Goal: Find specific page/section: Find specific page/section

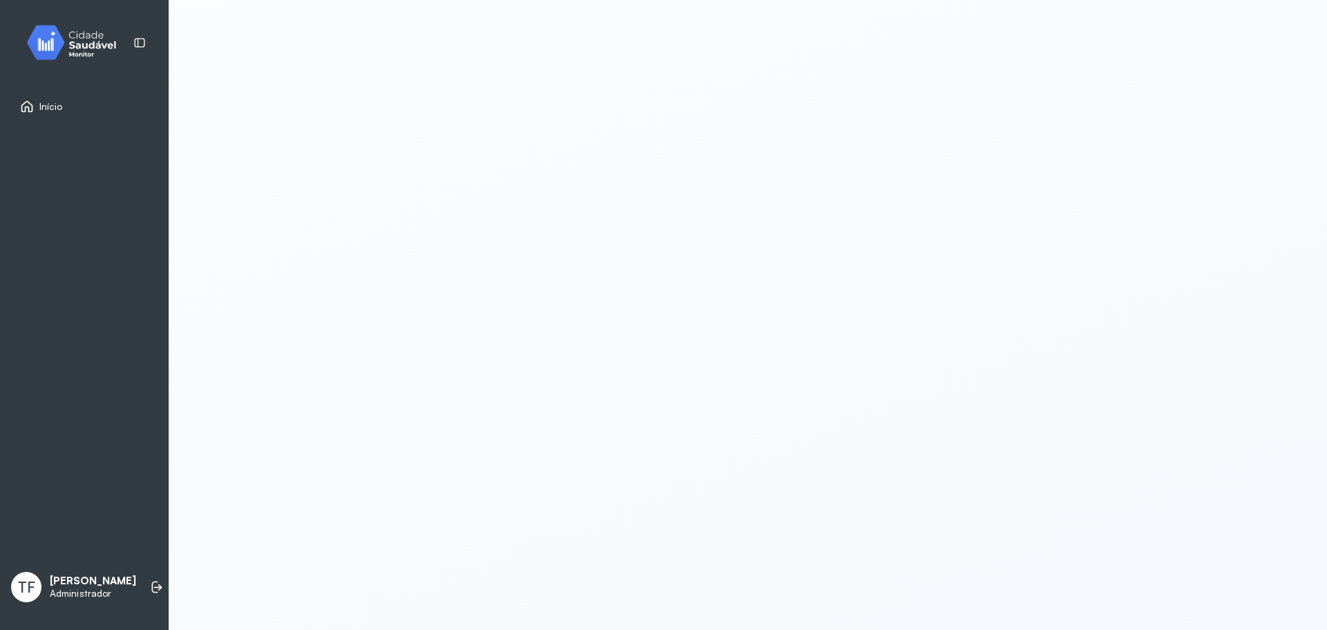
click at [51, 111] on span "Início" at bounding box center [50, 107] width 23 height 12
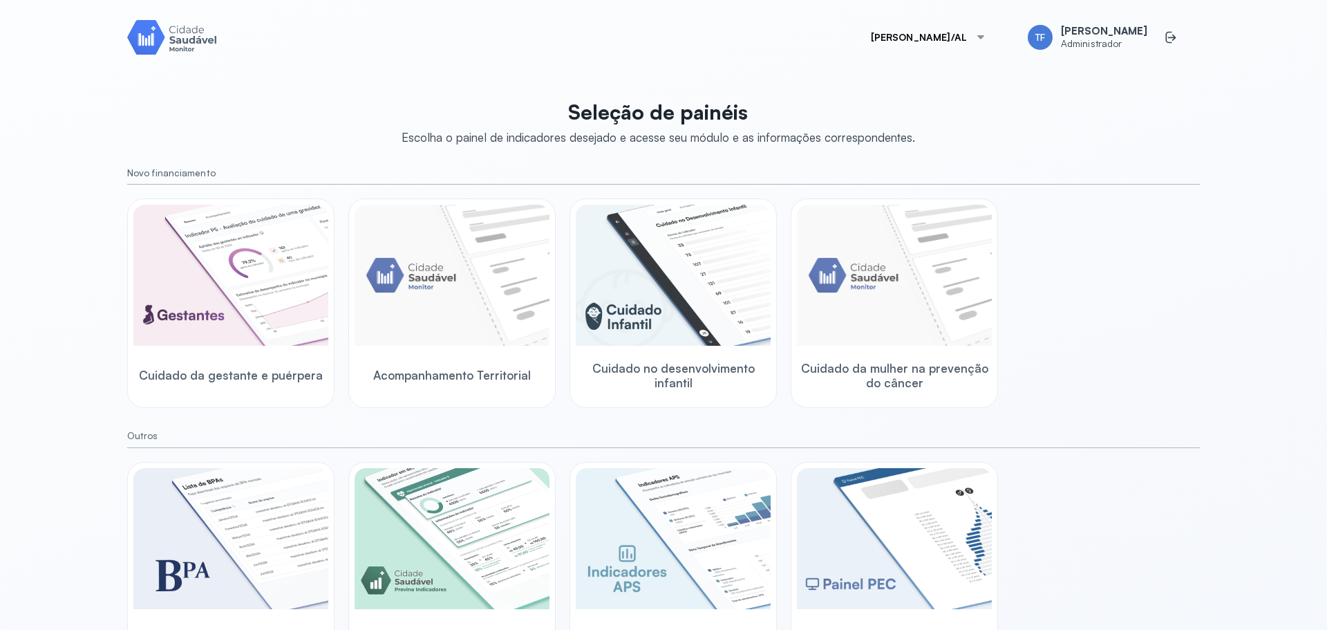
click at [981, 46] on button "[PERSON_NAME]/AL" at bounding box center [928, 37] width 149 height 28
click at [944, 210] on span "Sysvale City/SV" at bounding box center [925, 217] width 72 height 19
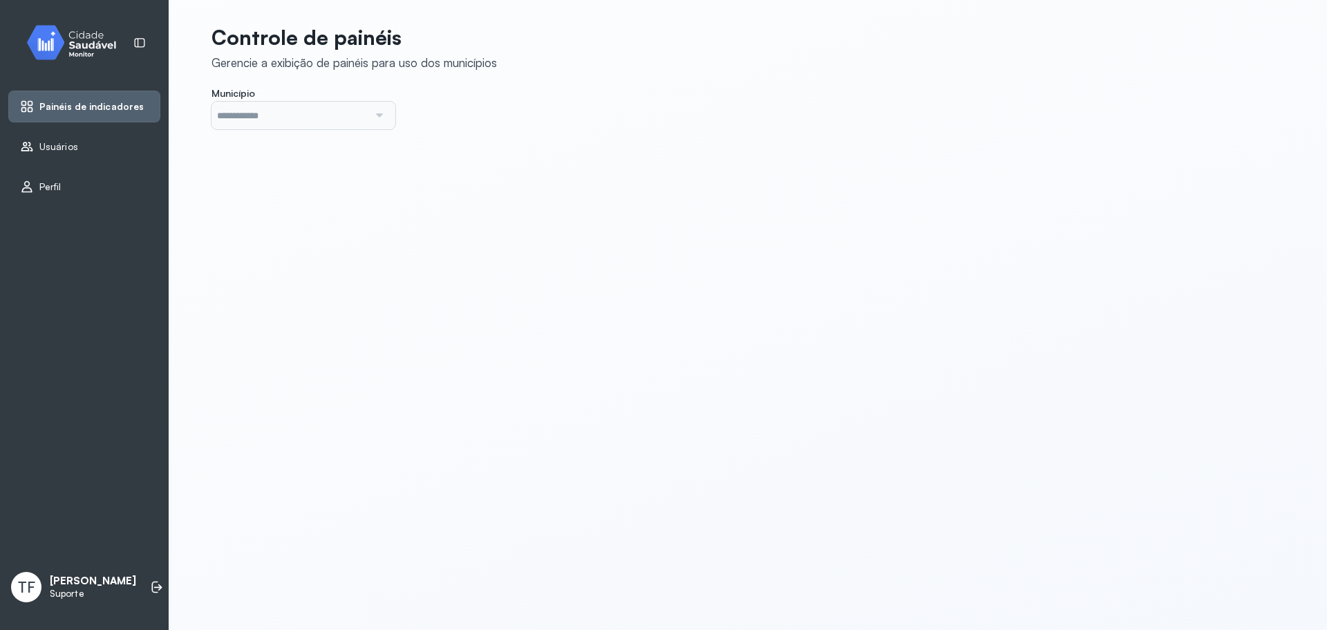
type input "*******"
